Goal: Information Seeking & Learning: Learn about a topic

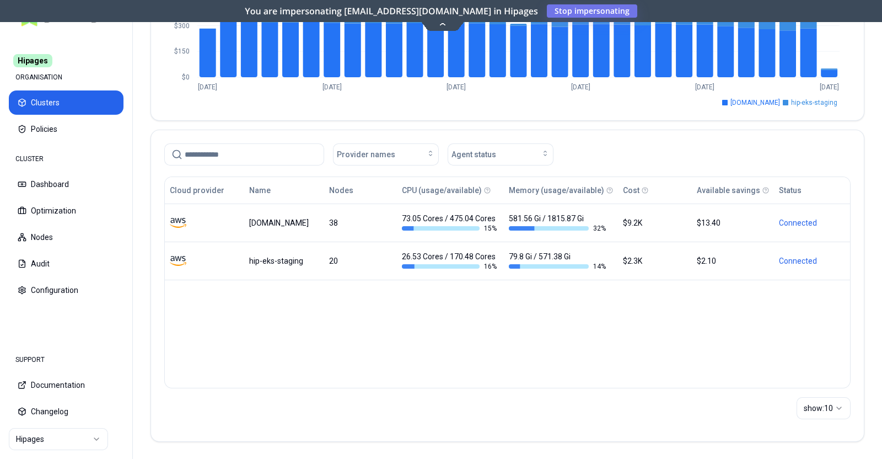
scroll to position [107, 0]
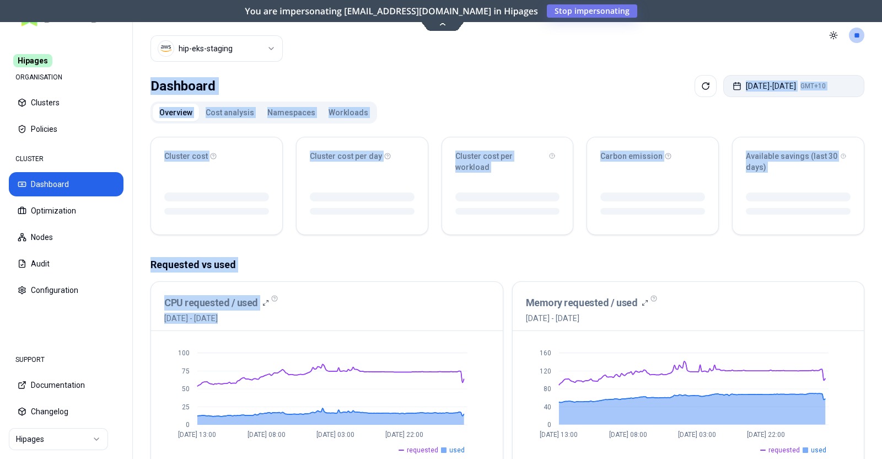
click at [753, 79] on button "[DATE] - [DATE] GMT+10" at bounding box center [793, 86] width 141 height 22
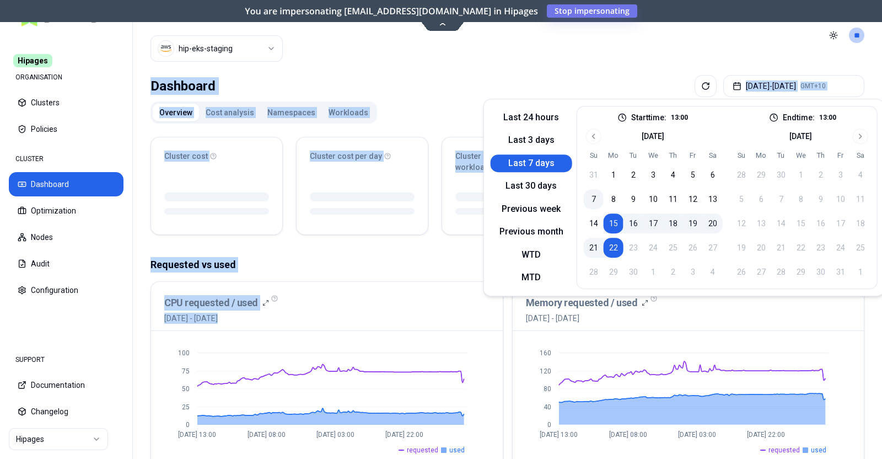
click at [592, 200] on button "7" at bounding box center [594, 199] width 20 height 20
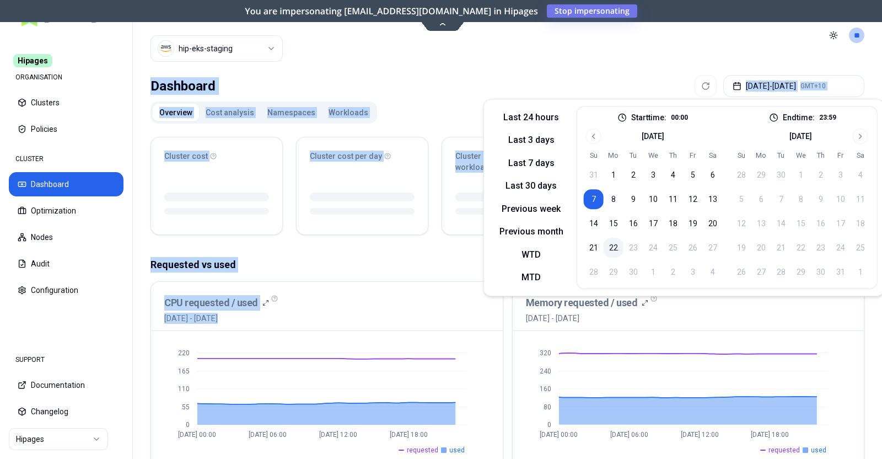
click at [612, 248] on button "22" at bounding box center [614, 248] width 20 height 20
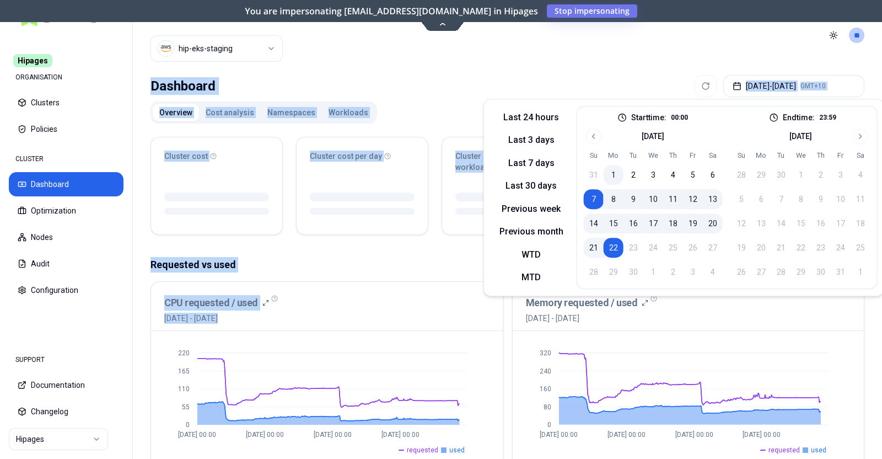
click at [615, 171] on button "1" at bounding box center [614, 175] width 20 height 20
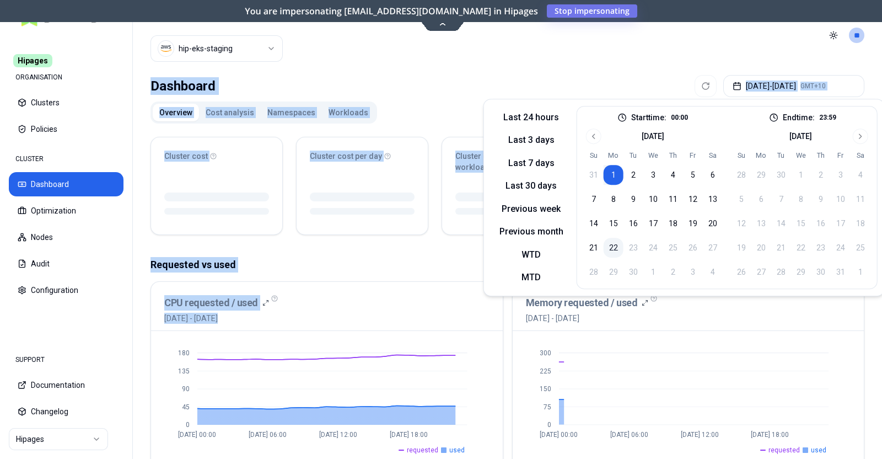
click at [610, 248] on button "22" at bounding box center [614, 248] width 20 height 20
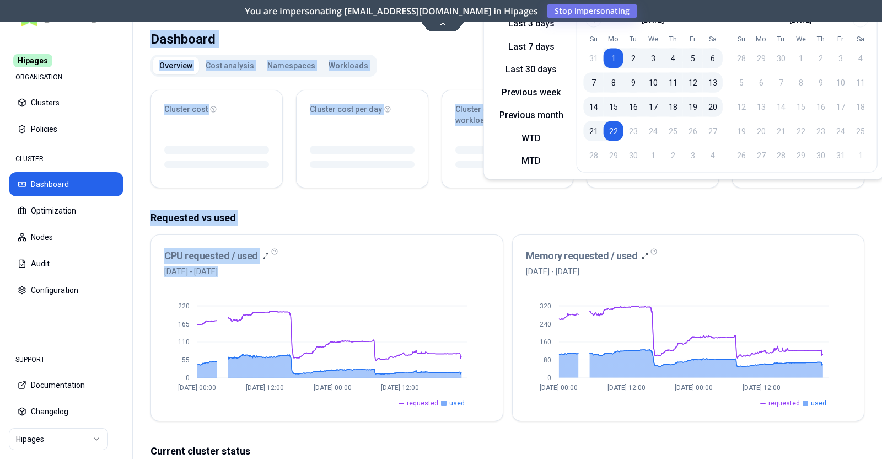
scroll to position [137, 0]
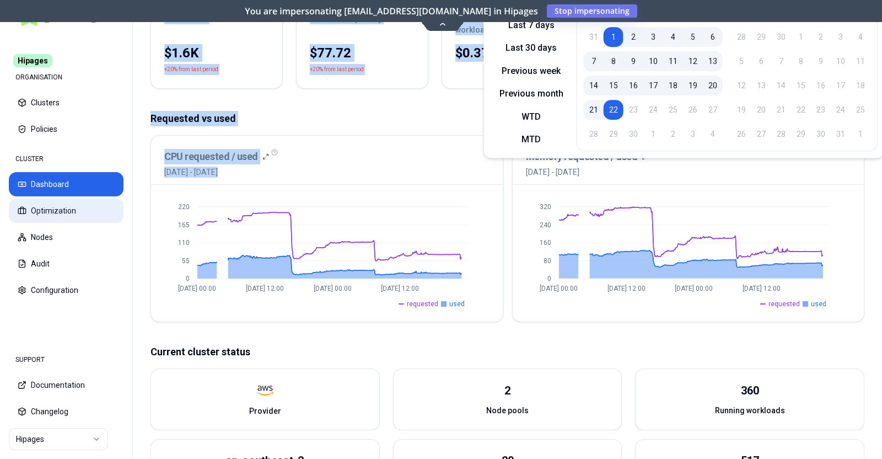
click at [58, 205] on button "Optimization" at bounding box center [66, 210] width 115 height 24
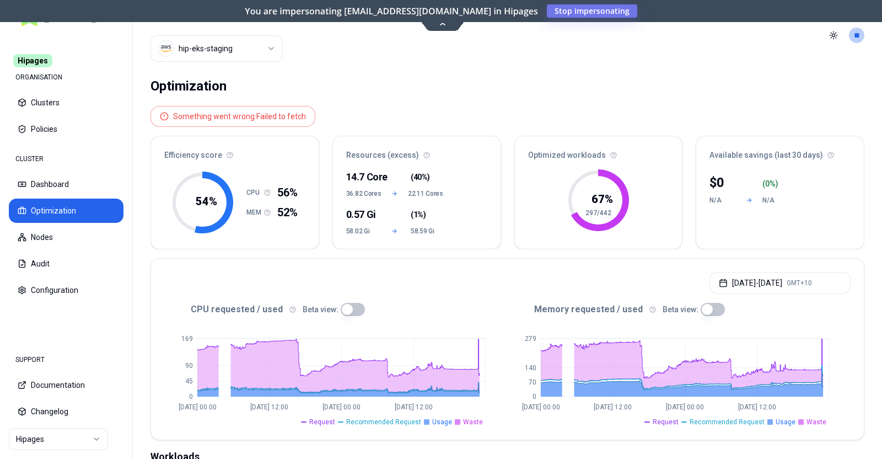
click at [701, 309] on button "button" at bounding box center [713, 309] width 24 height 13
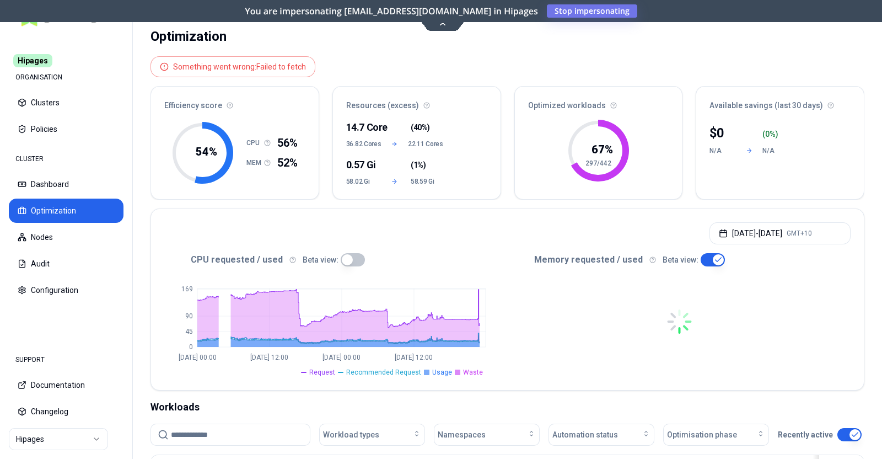
scroll to position [137, 0]
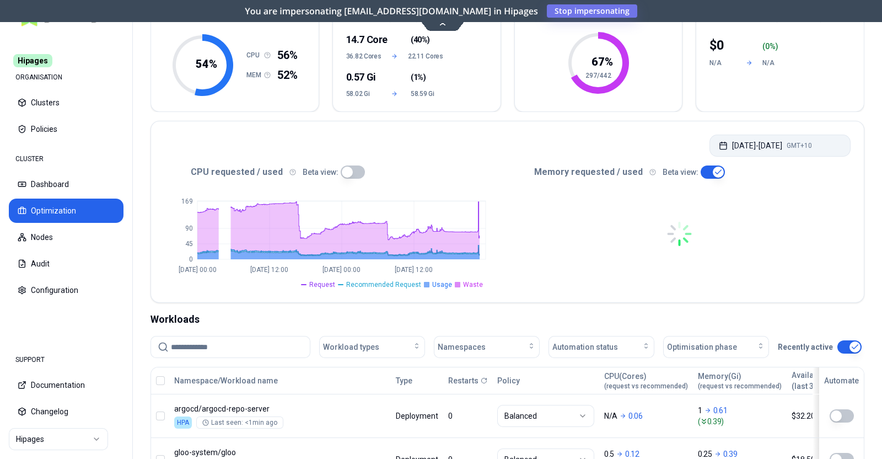
click at [761, 145] on button "[DATE] - [DATE] GMT+10" at bounding box center [780, 146] width 141 height 22
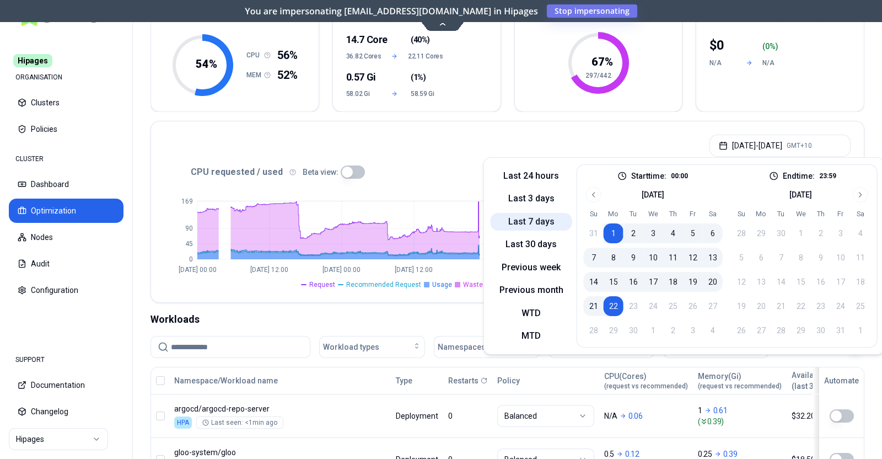
click at [537, 219] on button "Last 7 days" at bounding box center [532, 222] width 82 height 18
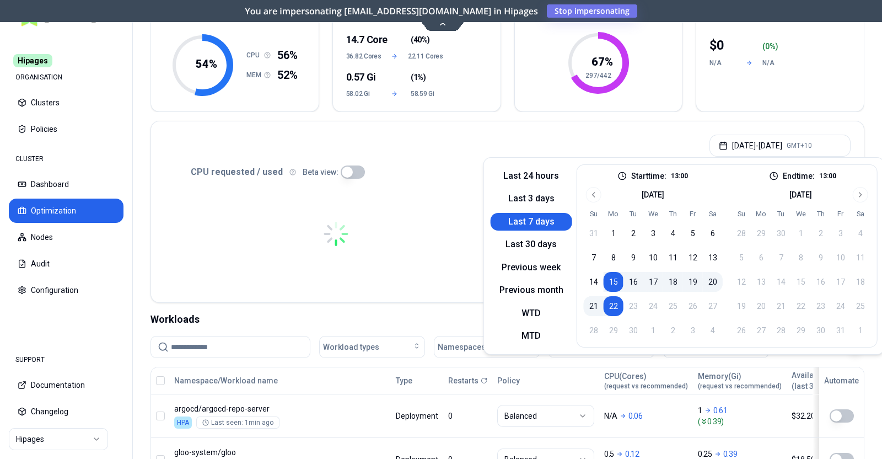
click at [450, 300] on div "[DATE] - [DATE] GMT+10 CPU requested / used Beta view: Memory requested / used …" at bounding box center [508, 212] width 714 height 182
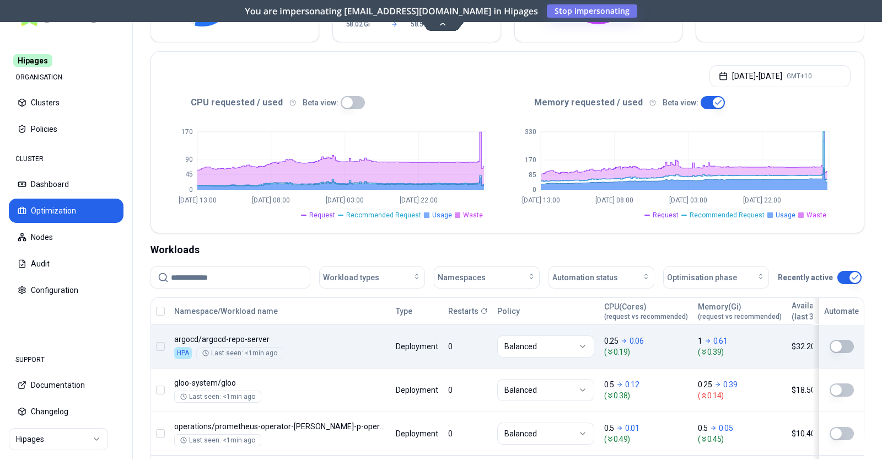
scroll to position [275, 0]
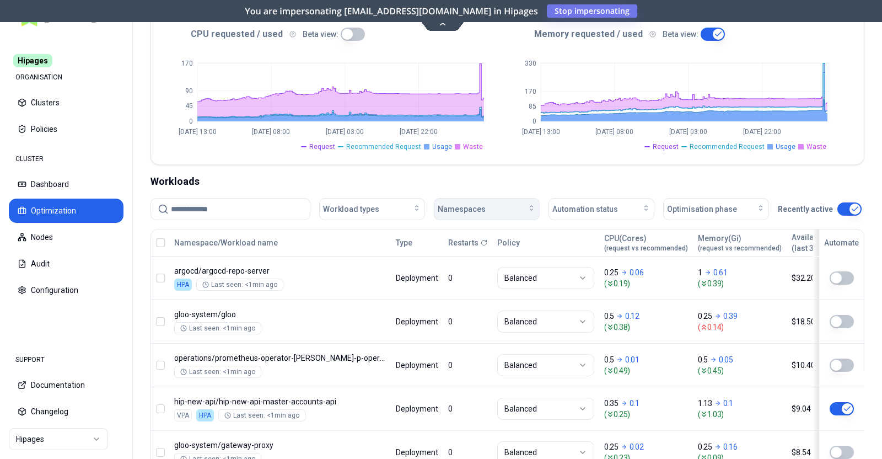
click at [458, 204] on span "Namespaces" at bounding box center [462, 208] width 48 height 11
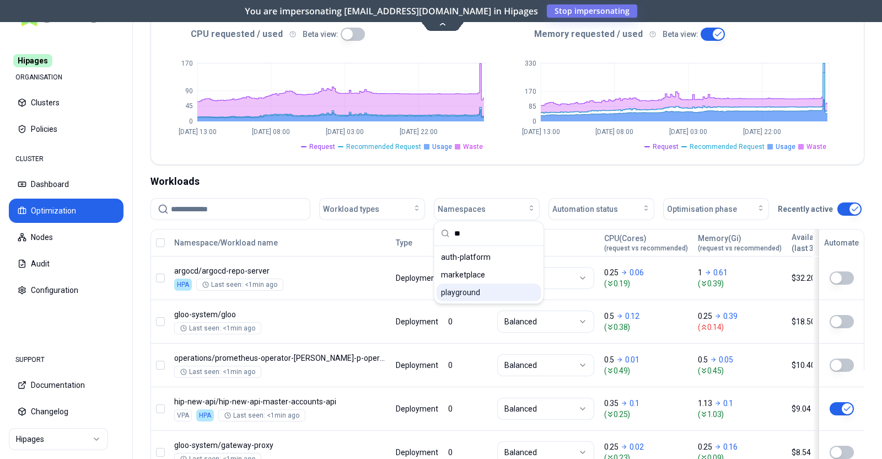
type input "**"
click at [458, 294] on span "playground" at bounding box center [460, 292] width 39 height 11
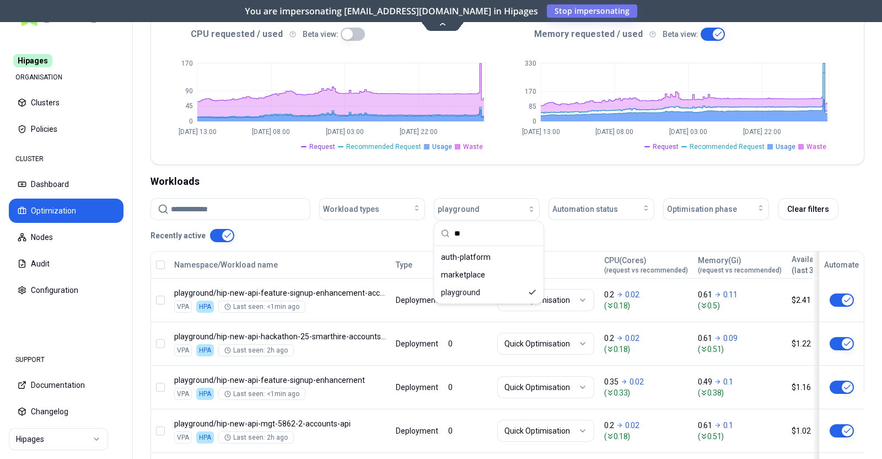
click at [347, 181] on div "Workloads" at bounding box center [508, 181] width 714 height 15
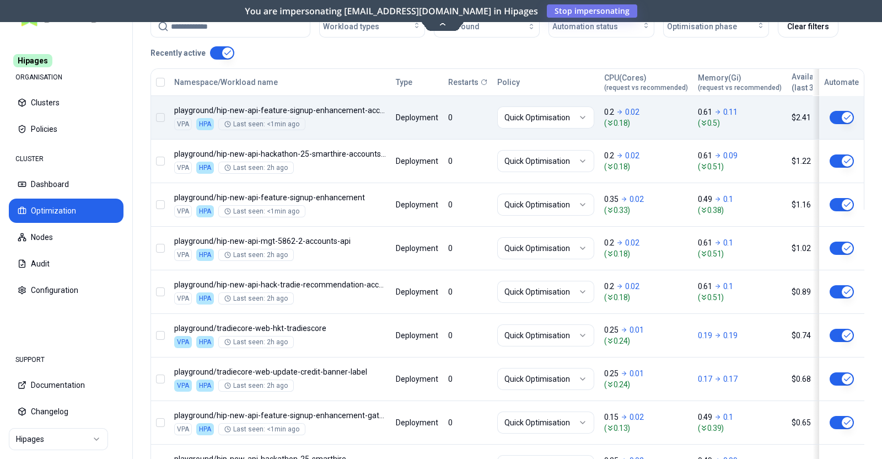
scroll to position [594, 0]
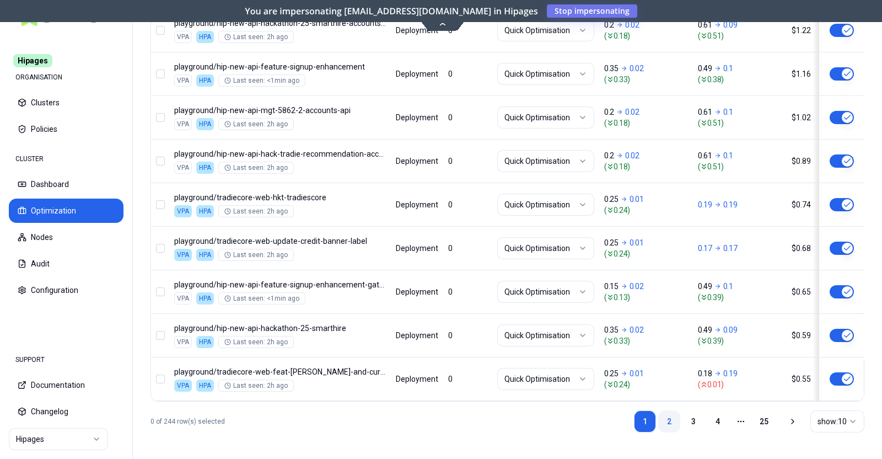
click at [667, 420] on link "2" at bounding box center [669, 421] width 22 height 22
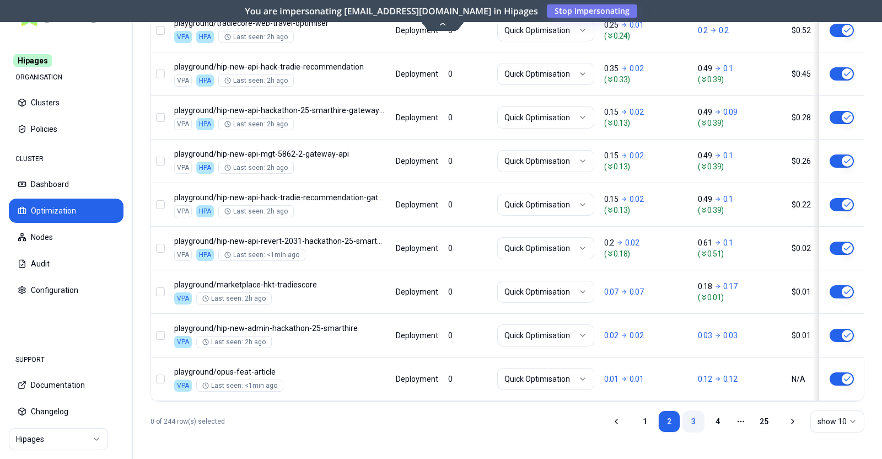
click at [695, 419] on link "3" at bounding box center [694, 421] width 22 height 22
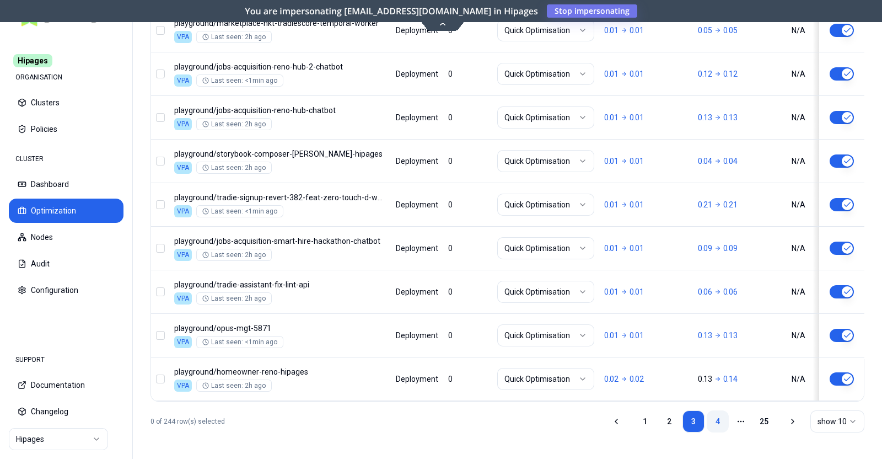
click at [717, 422] on link "4" at bounding box center [718, 421] width 22 height 22
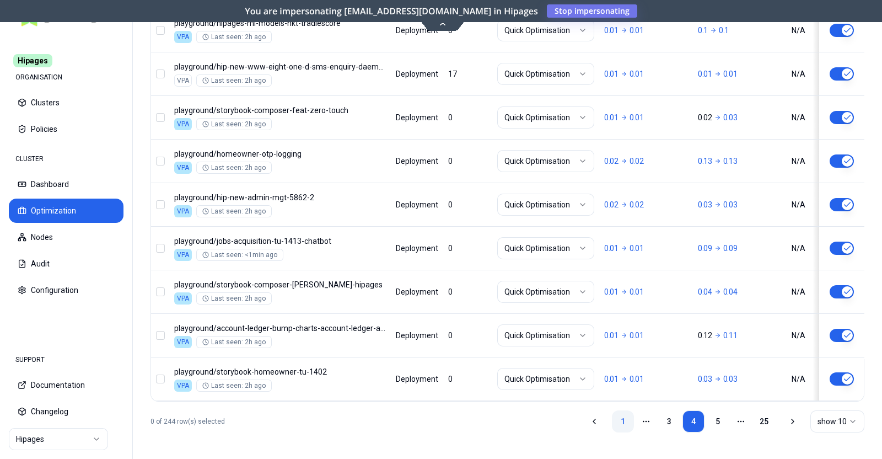
click at [616, 421] on link "1" at bounding box center [623, 421] width 22 height 22
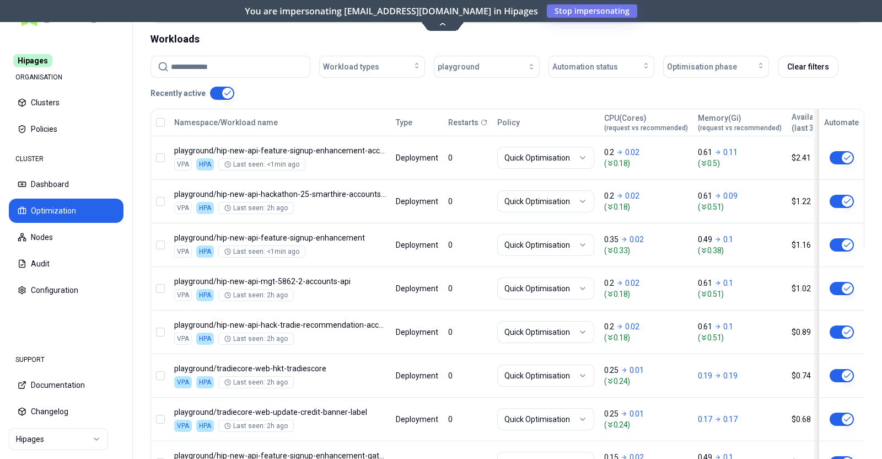
scroll to position [388, 0]
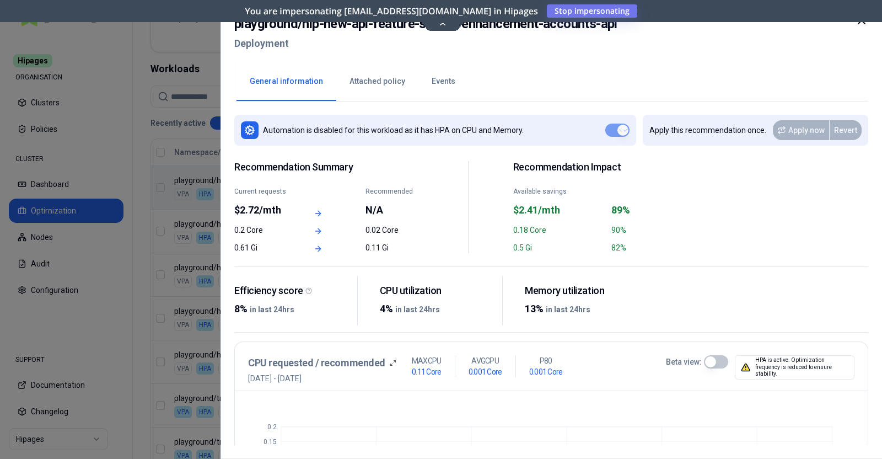
click at [862, 26] on icon at bounding box center [861, 20] width 13 height 13
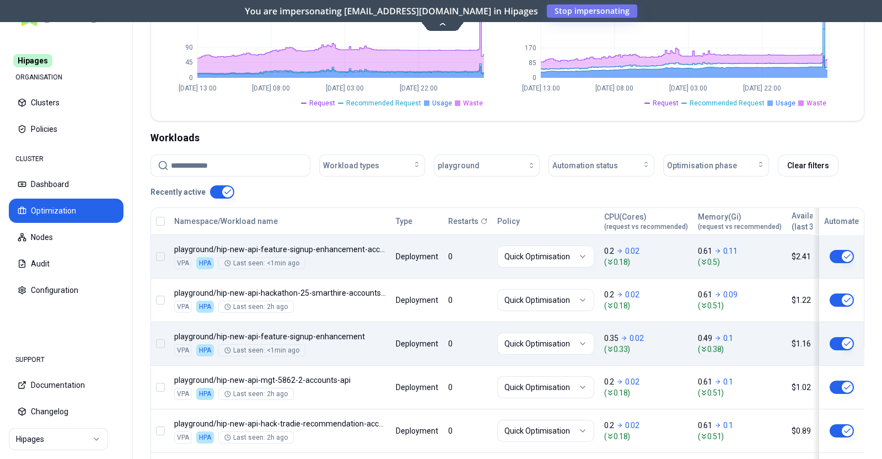
scroll to position [388, 0]
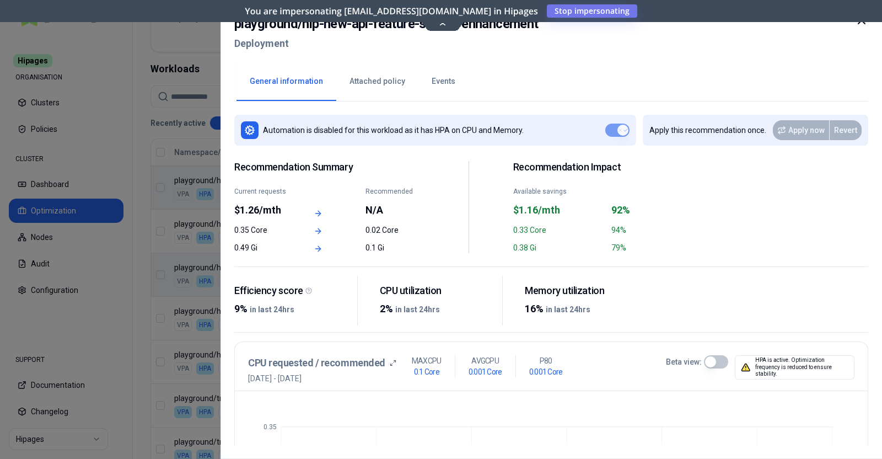
click at [856, 22] on icon at bounding box center [861, 20] width 13 height 13
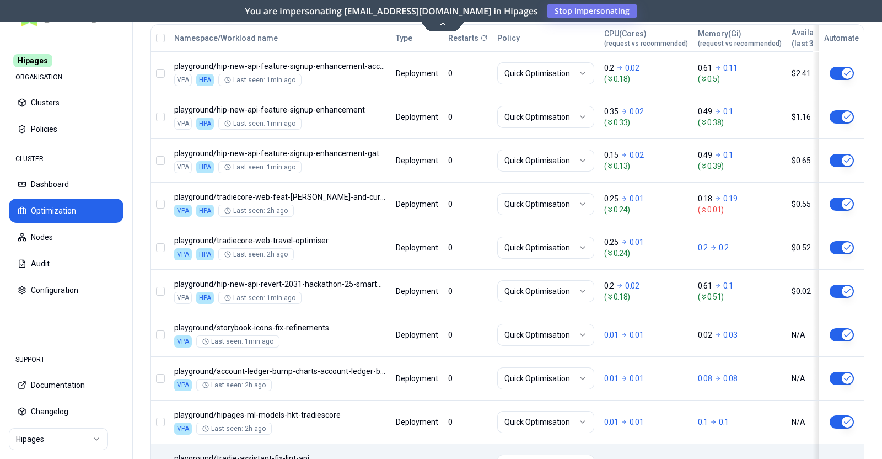
scroll to position [358, 0]
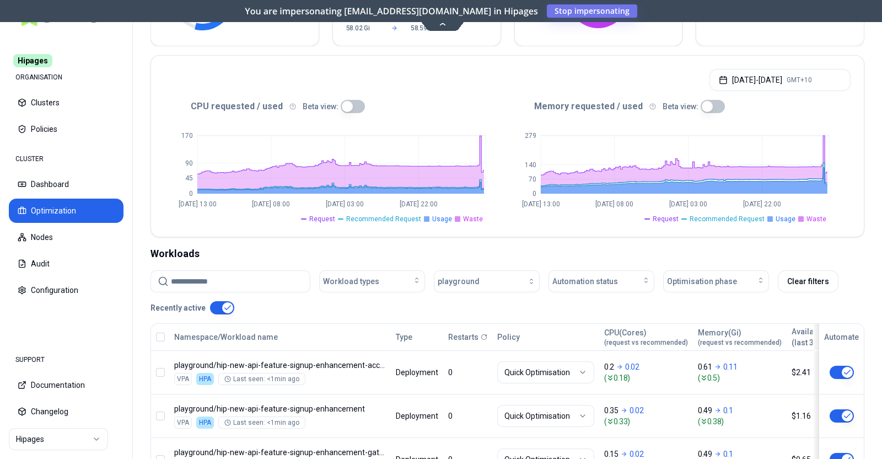
scroll to position [152, 0]
